Goal: Check status: Check status

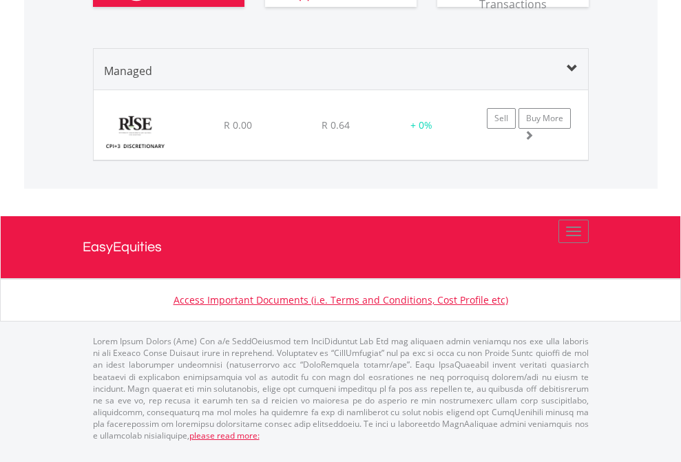
scroll to position [132, 216]
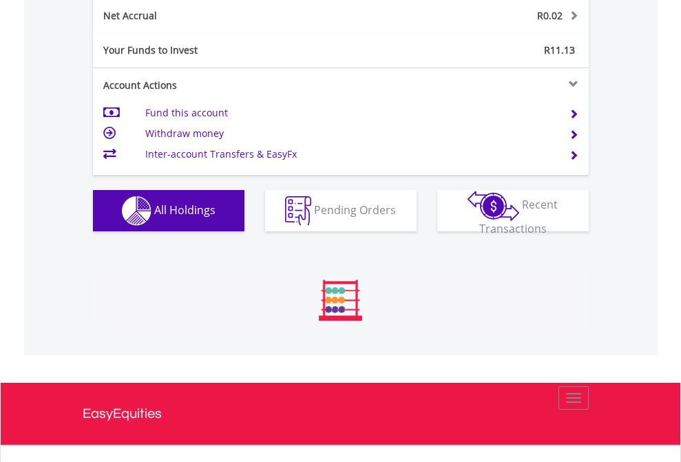
scroll to position [132, 216]
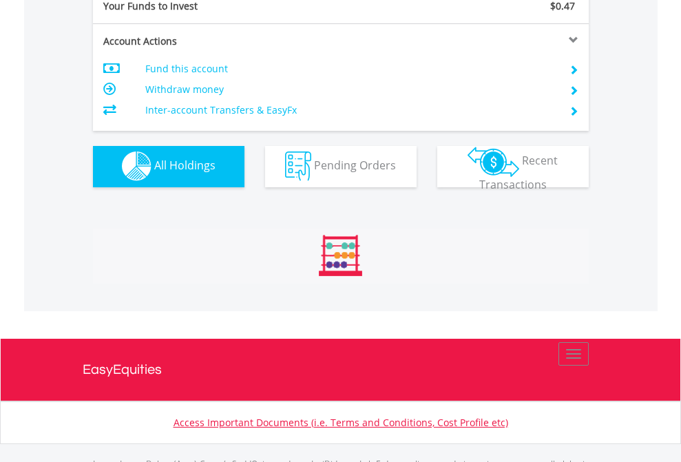
scroll to position [1364, 0]
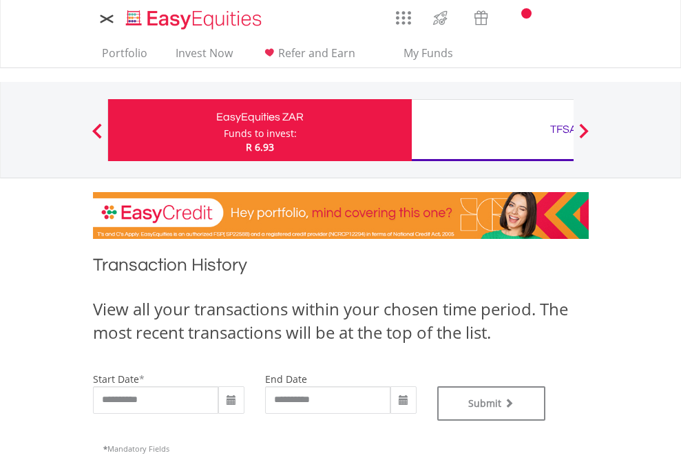
type input "**********"
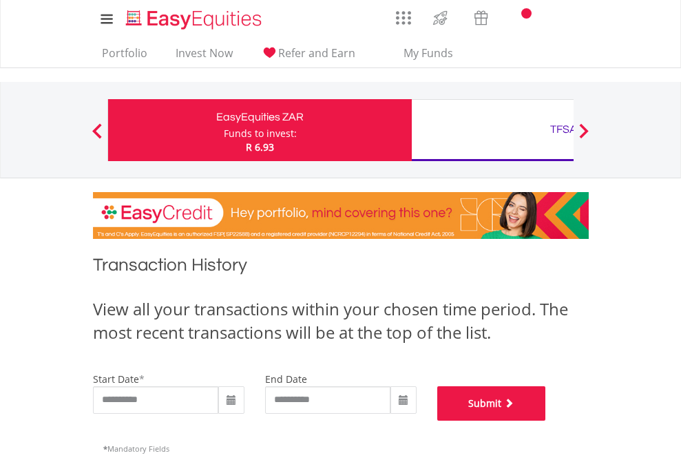
click at [546, 421] on button "Submit" at bounding box center [491, 403] width 109 height 34
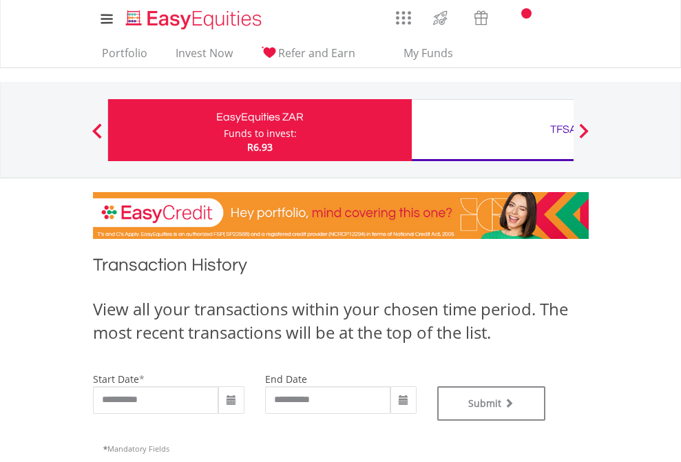
click at [492, 130] on div "TFSA" at bounding box center [563, 129] width 287 height 19
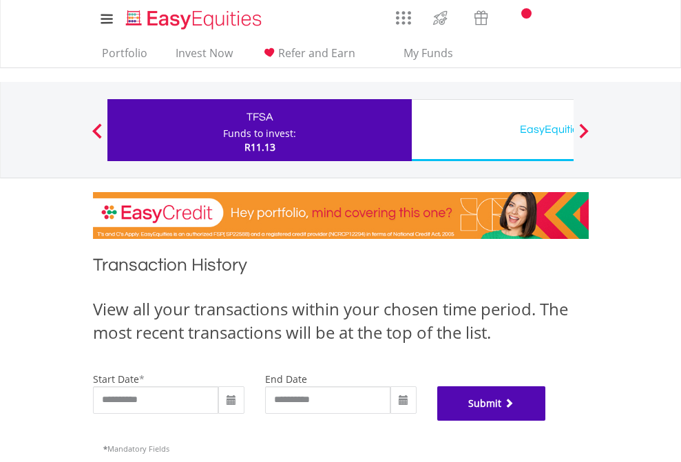
click at [546, 421] on button "Submit" at bounding box center [491, 403] width 109 height 34
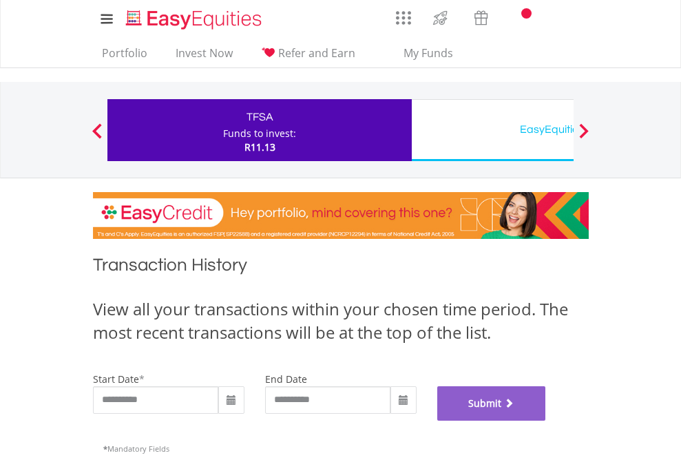
scroll to position [559, 0]
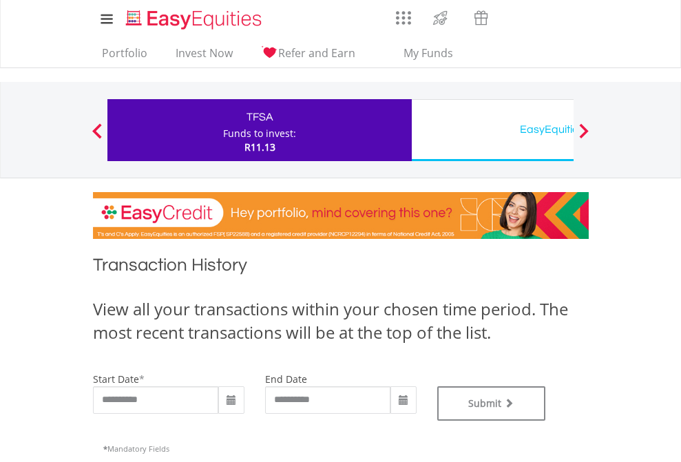
click at [492, 130] on div "EasyEquities USD" at bounding box center [563, 129] width 287 height 19
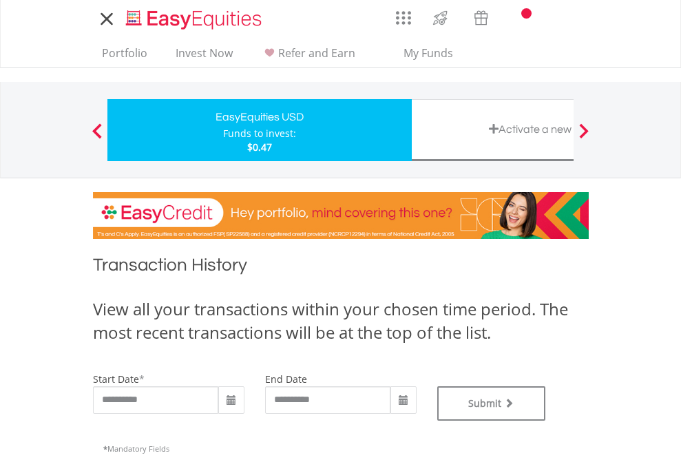
type input "**********"
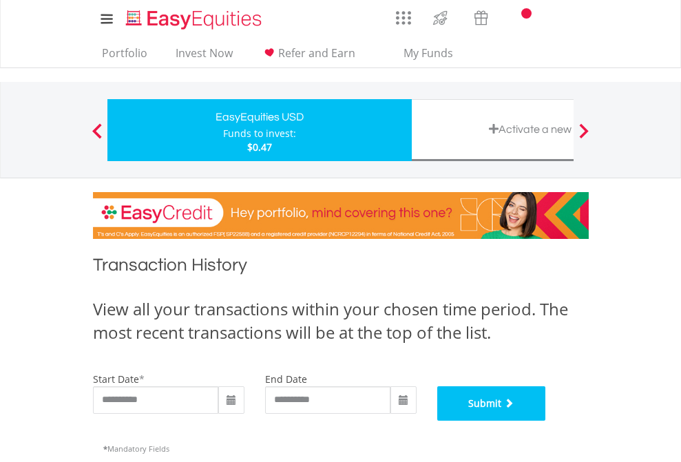
click at [546, 421] on button "Submit" at bounding box center [491, 403] width 109 height 34
